Goal: Find specific page/section: Find specific page/section

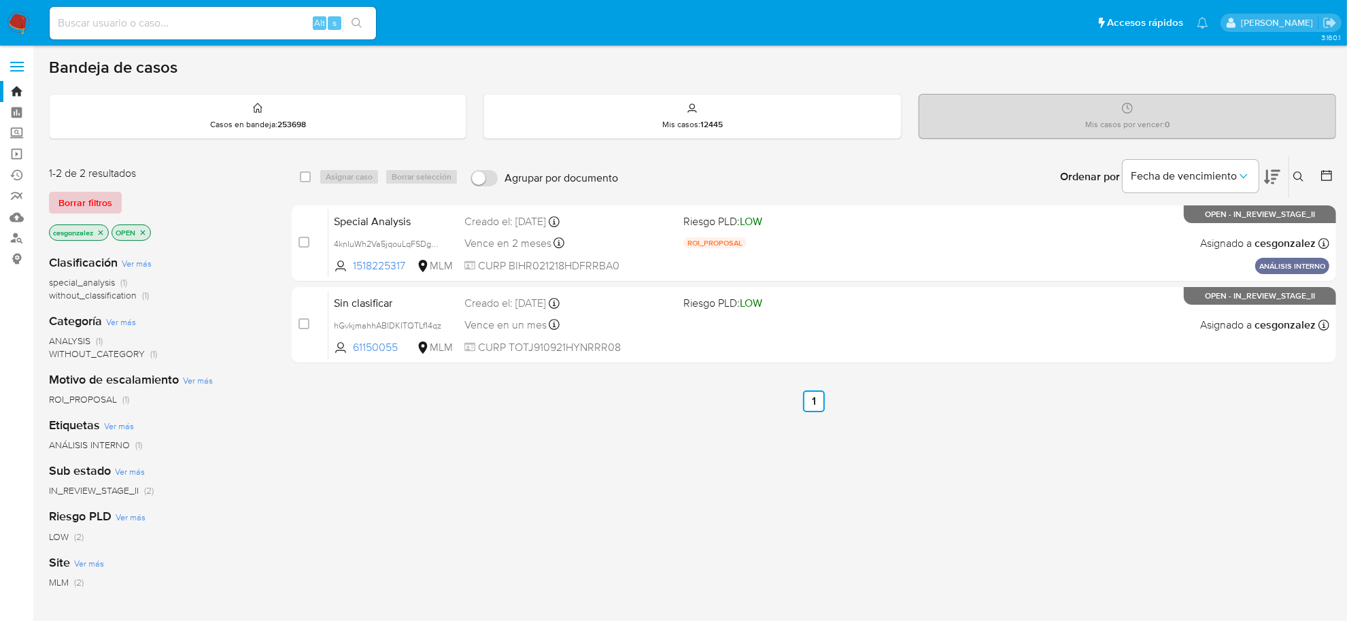
click at [92, 197] on span "Borrar filtros" at bounding box center [85, 202] width 54 height 19
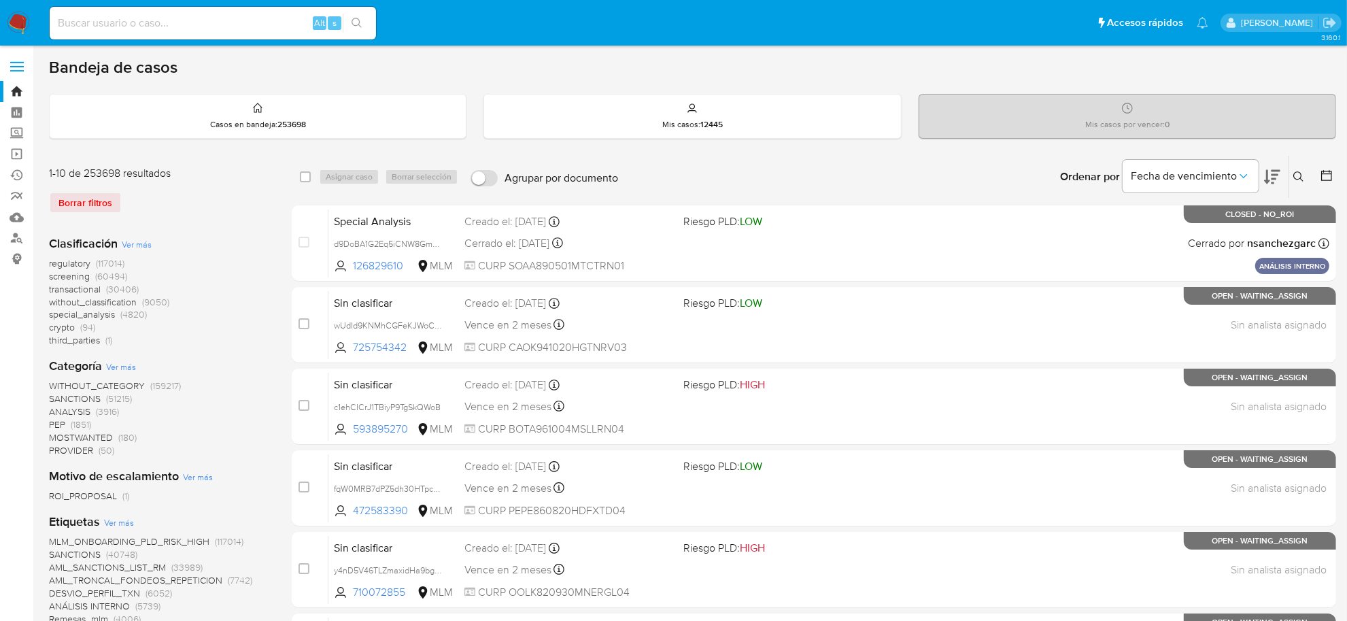
click at [11, 14] on img at bounding box center [18, 23] width 23 height 23
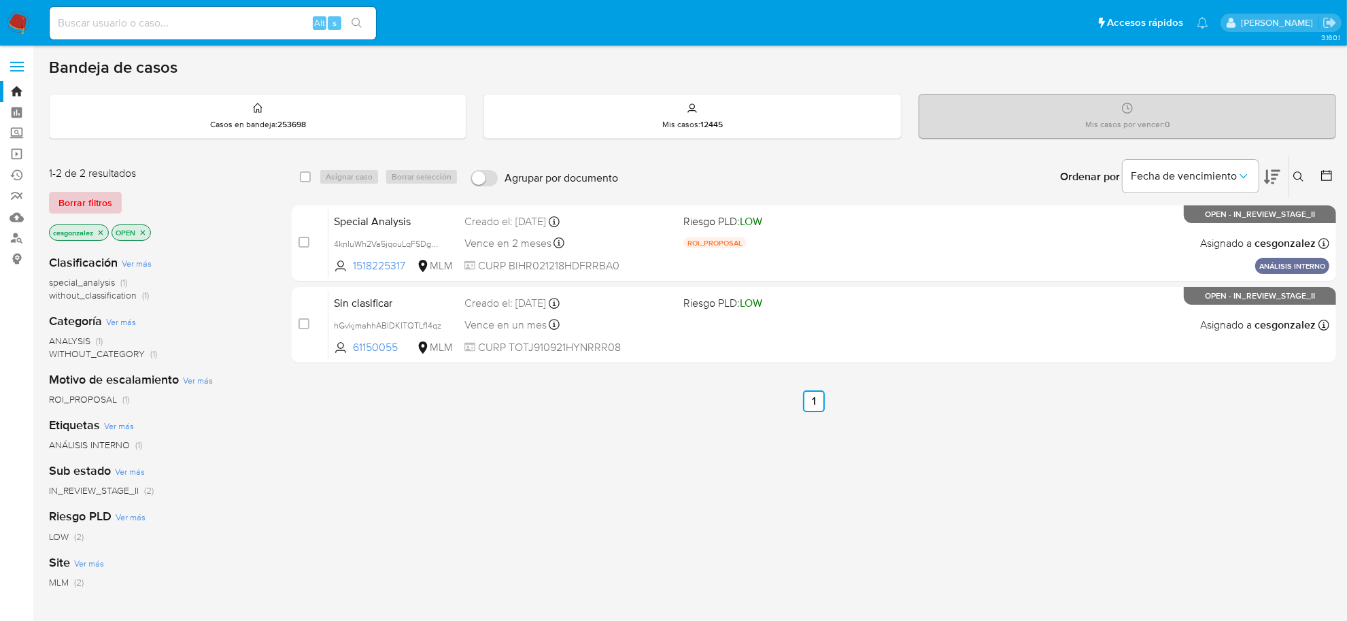
click at [92, 209] on span "Borrar filtros" at bounding box center [85, 202] width 54 height 19
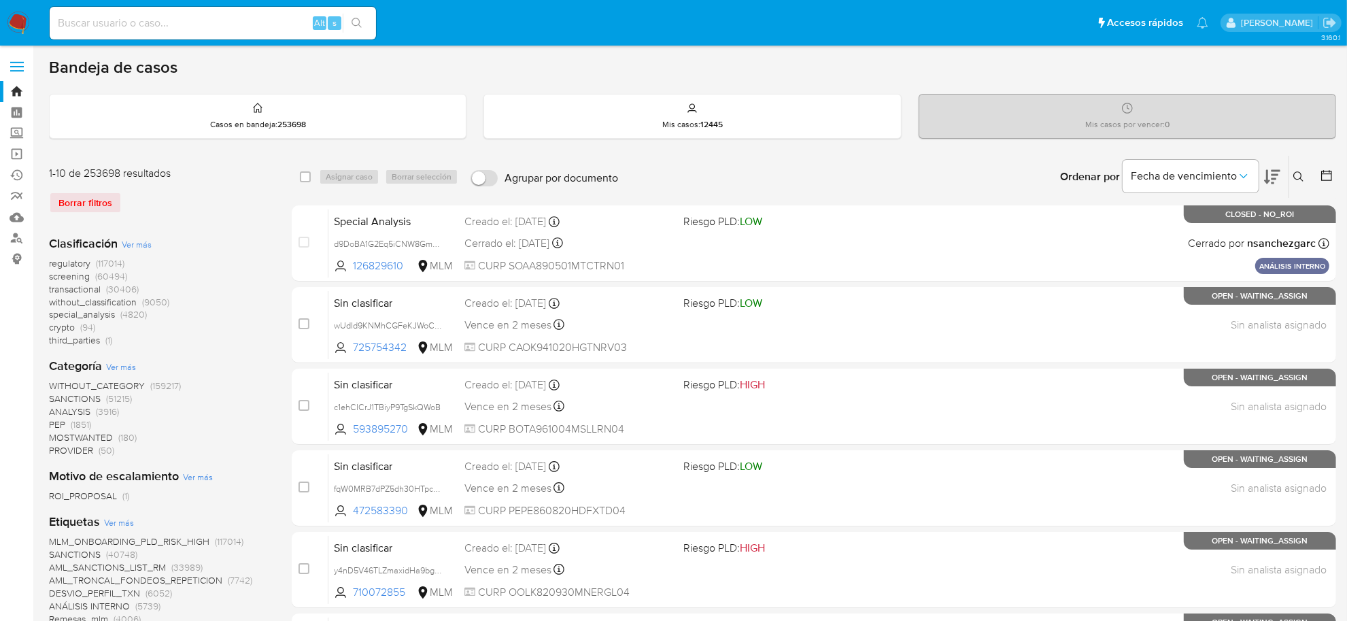
click at [88, 202] on div "Borrar filtros" at bounding box center [158, 203] width 218 height 22
click at [99, 204] on div "Borrar filtros" at bounding box center [158, 203] width 218 height 22
click at [104, 201] on div "Borrar filtros" at bounding box center [158, 203] width 218 height 22
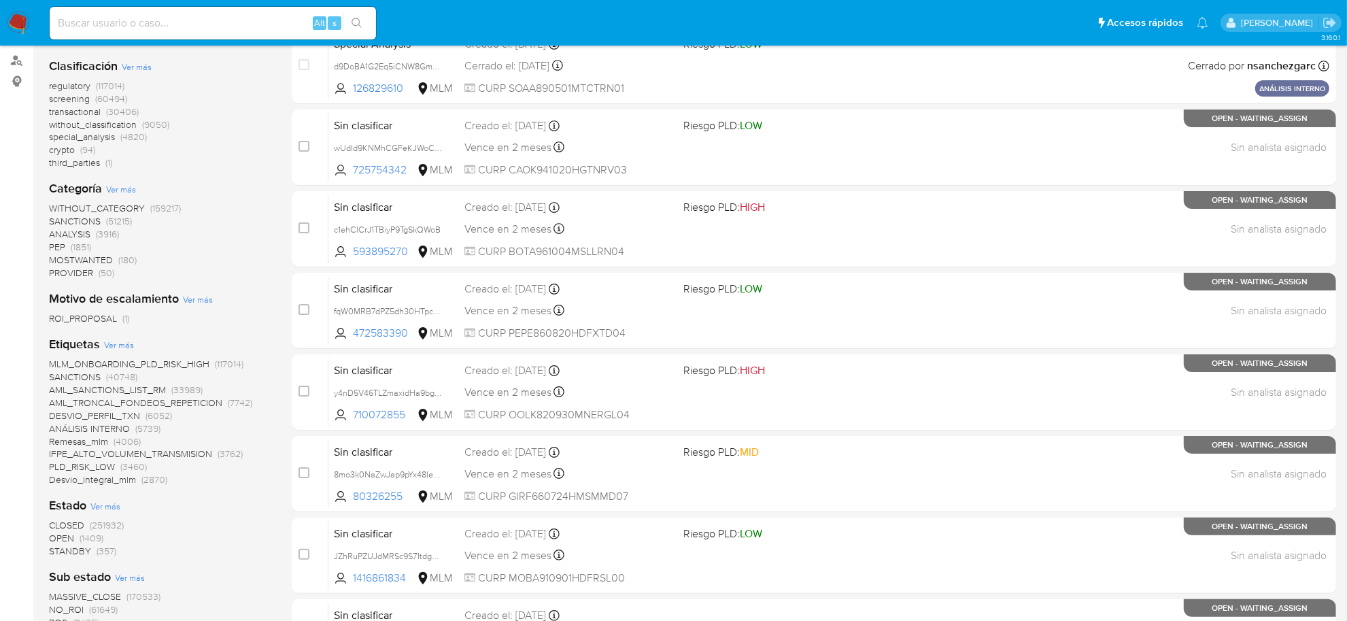
scroll to position [92, 0]
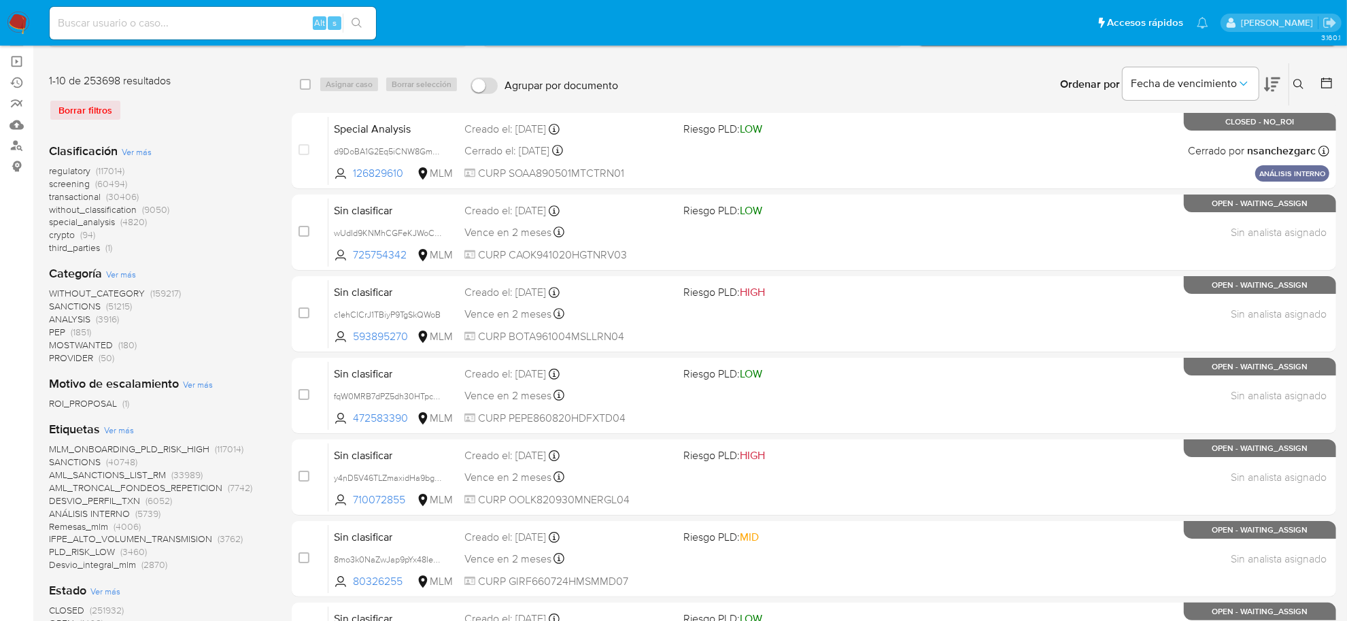
click at [59, 177] on span "screening" at bounding box center [69, 184] width 41 height 14
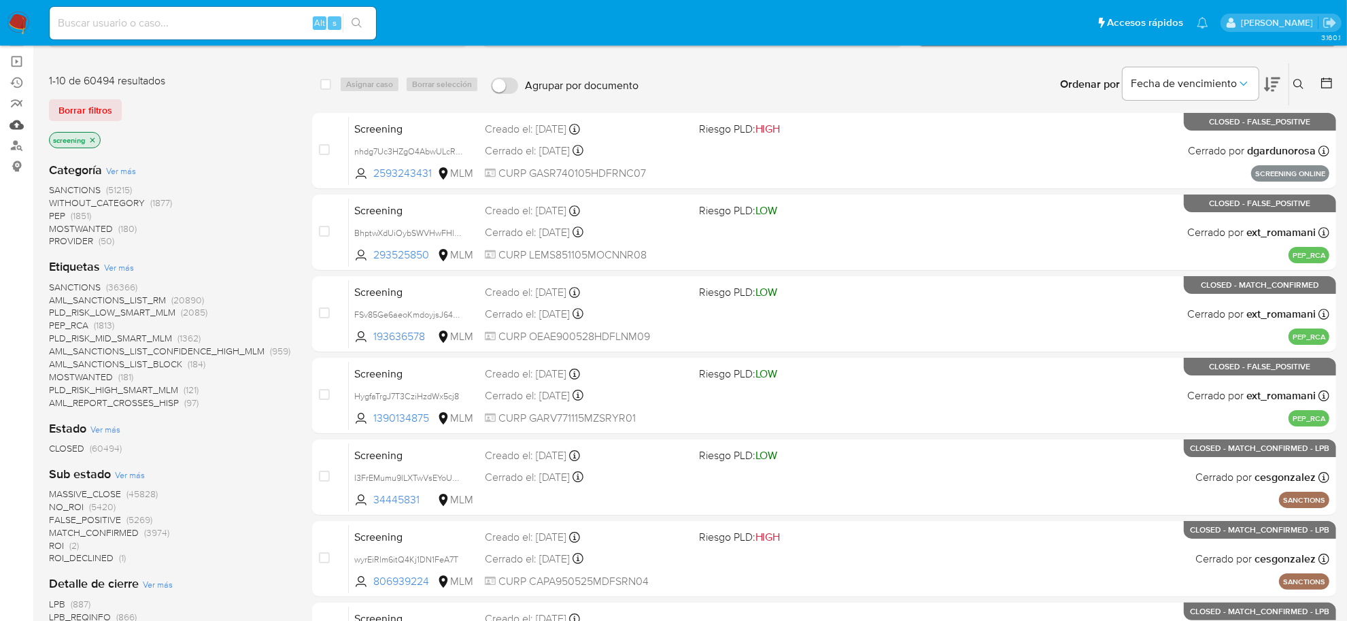
click at [18, 128] on link "Mulan" at bounding box center [81, 124] width 162 height 21
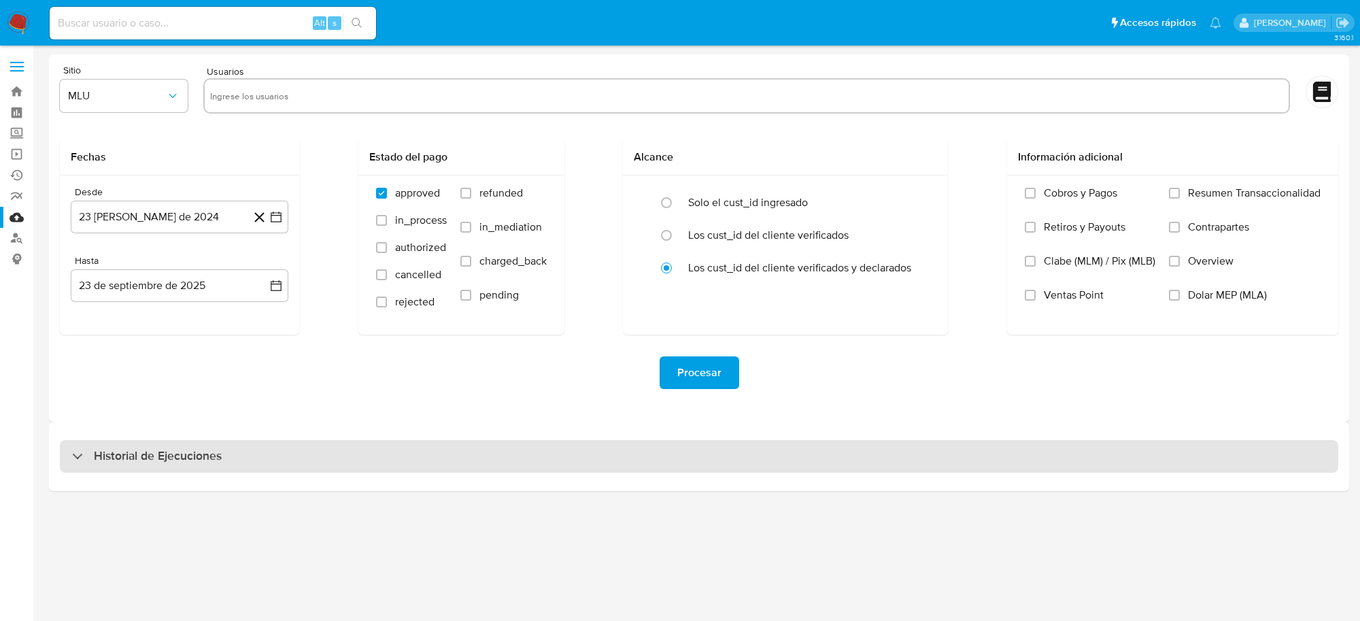
click at [109, 451] on h3 "Historial de Ejecuciones" at bounding box center [158, 456] width 128 height 16
select select "10"
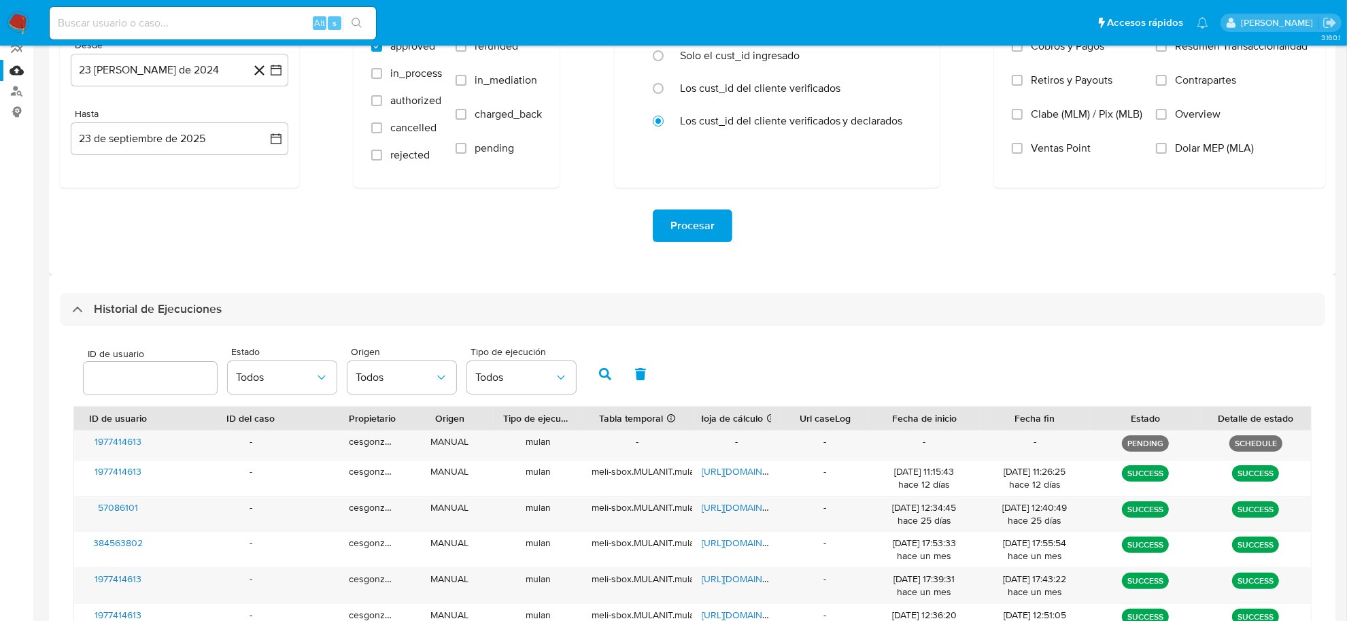
scroll to position [170, 0]
